Goal: Find specific page/section: Find specific page/section

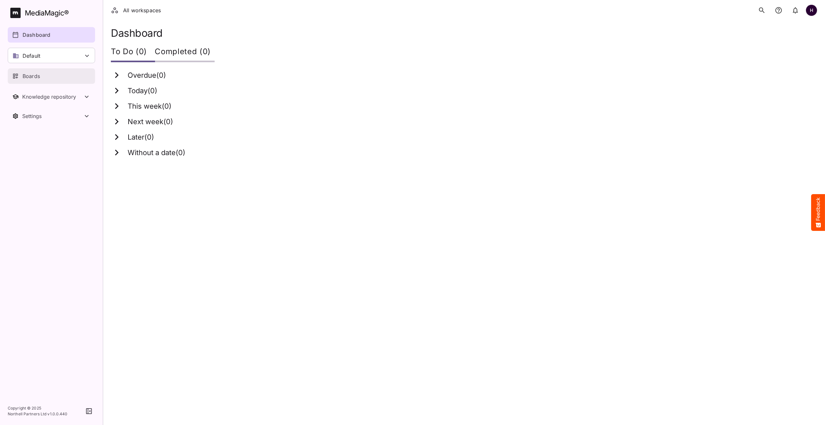
click at [56, 80] on link "Boards" at bounding box center [51, 75] width 87 height 15
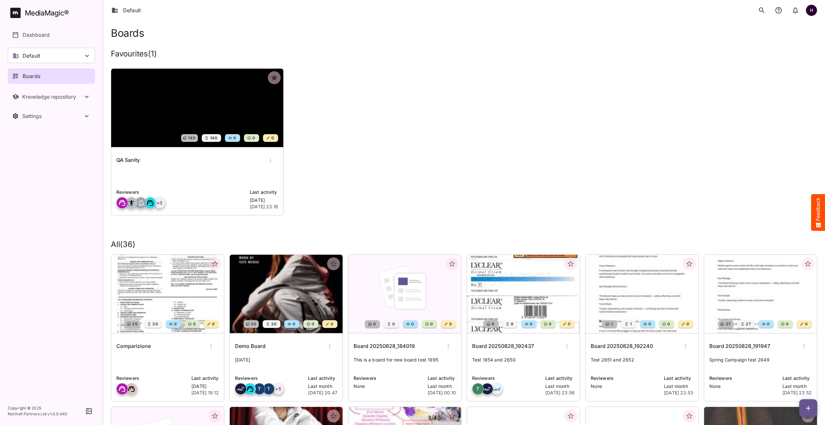
click at [158, 92] on img at bounding box center [197, 108] width 172 height 78
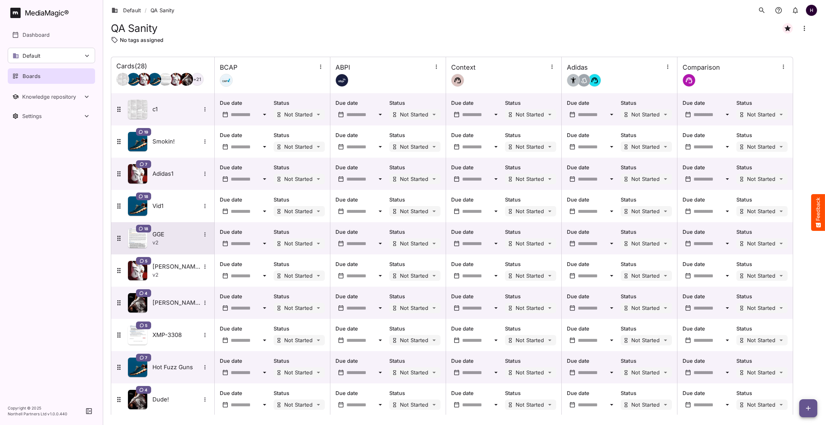
click at [171, 241] on div "v 2" at bounding box center [180, 242] width 57 height 8
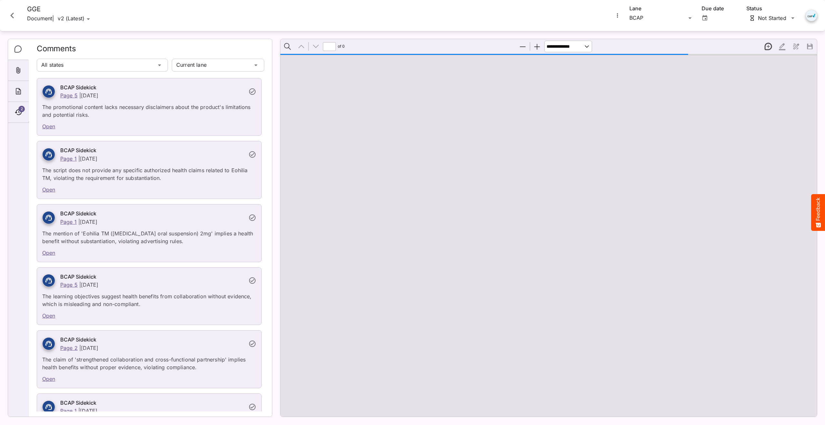
type input "*"
